Goal: Find specific page/section: Find specific page/section

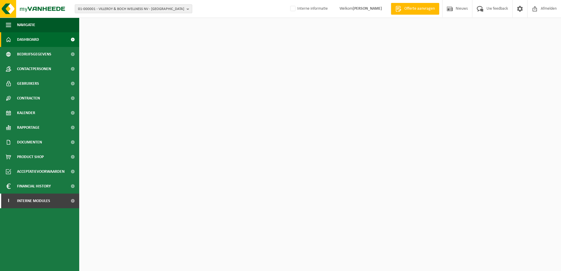
click at [80, 9] on span "01-000001 - VILLEROY & BOCH WELLNESS NV - [GEOGRAPHIC_DATA]" at bounding box center [131, 9] width 106 height 9
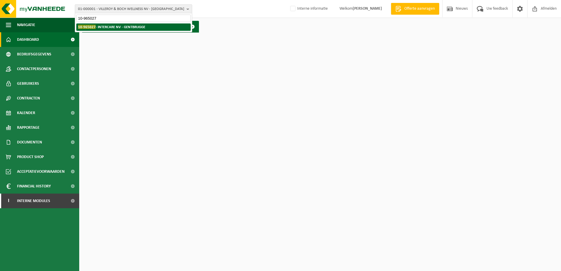
type input "10-965027"
click at [103, 28] on strong "10-965027 - INTERCARE NV - GENTBRUGGE" at bounding box center [111, 27] width 67 height 4
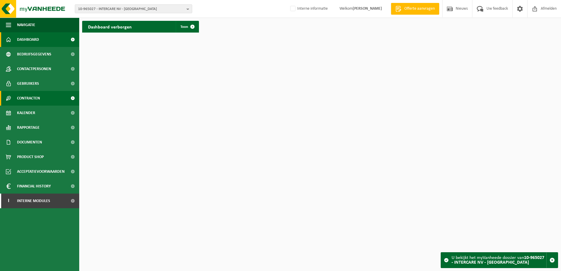
click at [46, 97] on link "Contracten" at bounding box center [39, 98] width 79 height 15
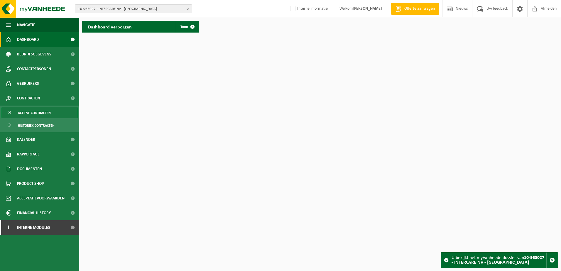
click at [55, 113] on link "Actieve contracten" at bounding box center [39, 112] width 76 height 11
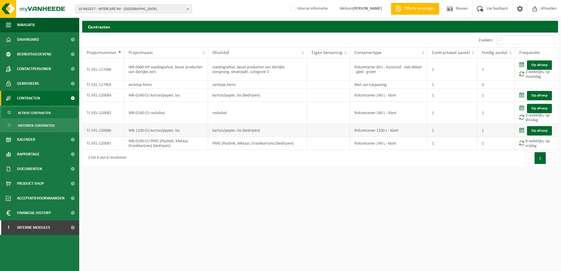
click at [259, 133] on td "karton/papier, los (bedrijven)" at bounding box center [257, 130] width 99 height 13
click at [250, 133] on td "karton/papier, los (bedrijven)" at bounding box center [257, 130] width 99 height 13
click at [137, 10] on span "10-965027 - INTERCARE NV - GENTBRUGGE" at bounding box center [131, 9] width 106 height 9
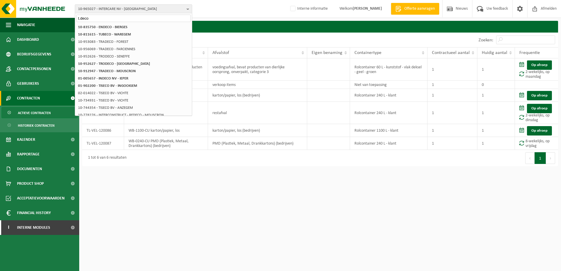
click at [93, 19] on input "t.deco" at bounding box center [133, 18] width 115 height 7
drag, startPoint x: 80, startPoint y: 19, endPoint x: 84, endPoint y: 18, distance: 3.9
click at [81, 19] on input "t.deco" at bounding box center [133, 18] width 115 height 7
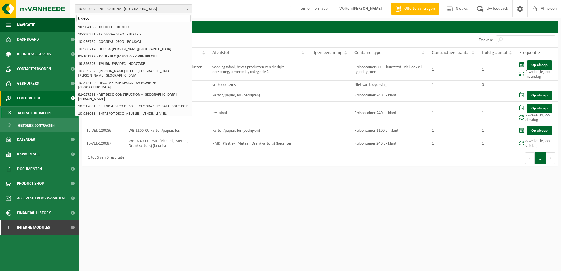
drag, startPoint x: 105, startPoint y: 17, endPoint x: 58, endPoint y: 16, distance: 47.0
click at [58, 16] on div "10-965027 - INTERCARE NV - GENTBRUGGE t. deco 10-965027 - INTERCARE NV - GENTBR…" at bounding box center [280, 9] width 561 height 18
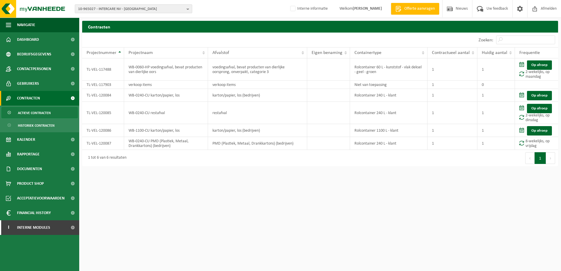
click at [88, 8] on span "10-965027 - INTERCARE NV - [GEOGRAPHIC_DATA]" at bounding box center [131, 9] width 106 height 9
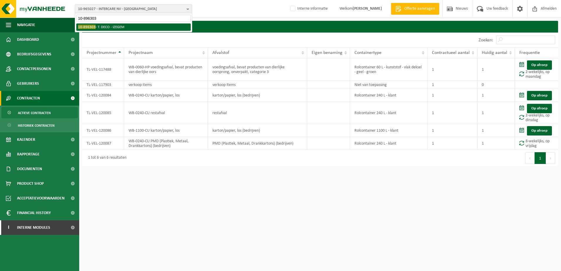
type input "10-896303"
click at [123, 28] on li "10-896303 - T. DECO - IZEGEM" at bounding box center [133, 26] width 115 height 7
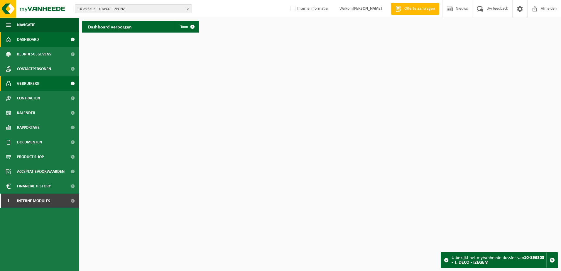
click at [29, 83] on span "Gebruikers" at bounding box center [28, 83] width 22 height 15
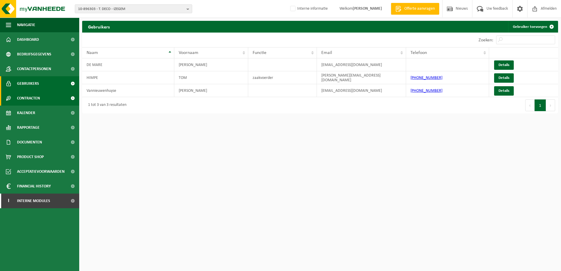
click at [31, 99] on span "Contracten" at bounding box center [28, 98] width 23 height 15
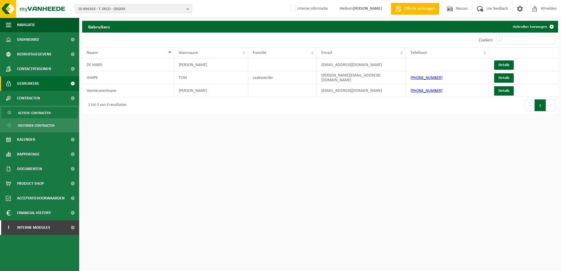
click at [39, 111] on span "Actieve contracten" at bounding box center [34, 112] width 33 height 11
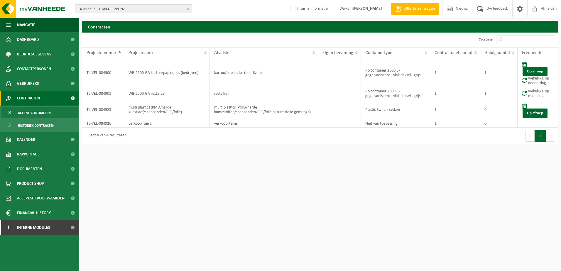
click at [293, 195] on html "10-896303 - T. DECO - IZEGEM 10-896304 - T. DECO - IZEGEM 10-896303 - T. DECO -…" at bounding box center [280, 135] width 561 height 271
click at [134, 10] on span "10-896303 - T. DECO - IZEGEM" at bounding box center [131, 9] width 106 height 9
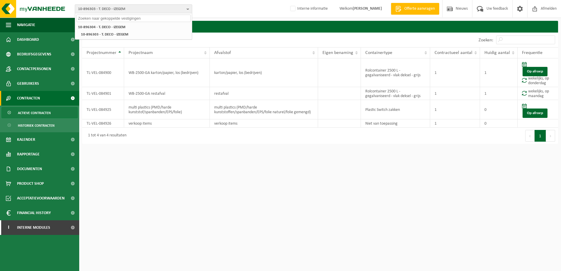
click at [134, 9] on span "10-896303 - T. DECO - IZEGEM" at bounding box center [131, 9] width 106 height 9
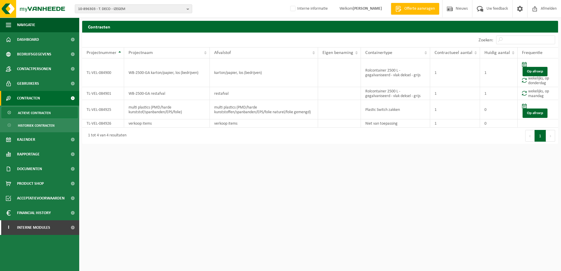
drag, startPoint x: 323, startPoint y: 178, endPoint x: 316, endPoint y: 183, distance: 8.9
click at [318, 182] on html "10-896303 - T. DECO - IZEGEM 10-896304 - T. DECO - IZEGEM 10-896303 - T. DECO -…" at bounding box center [280, 135] width 561 height 271
click at [221, 229] on html "10-896303 - T. DECO - IZEGEM 10-896304 - T. DECO - IZEGEM 10-896303 - T. DECO -…" at bounding box center [280, 135] width 561 height 271
